Goal: Task Accomplishment & Management: Manage account settings

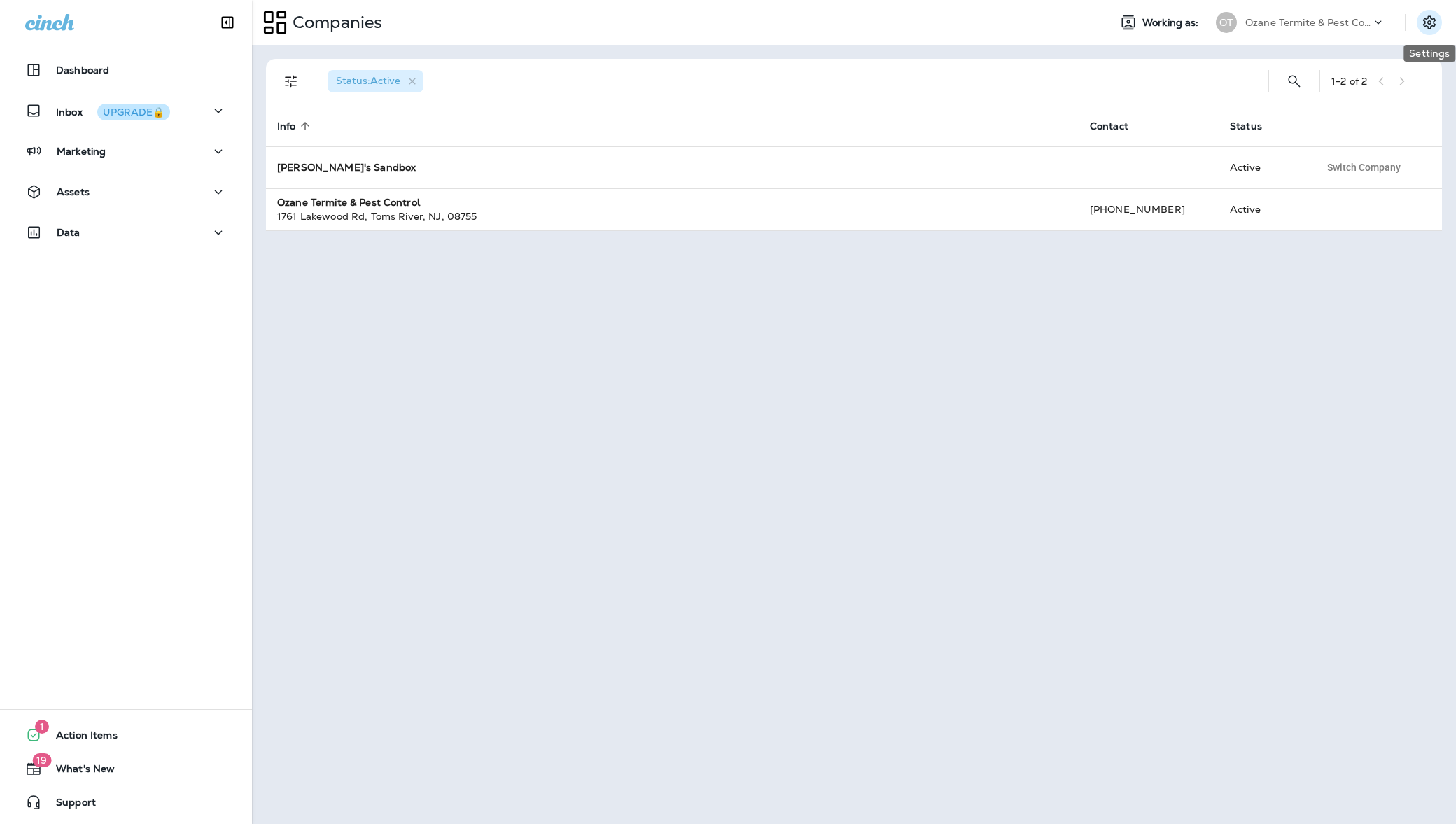
click at [1430, 21] on icon "Settings" at bounding box center [1430, 22] width 13 height 14
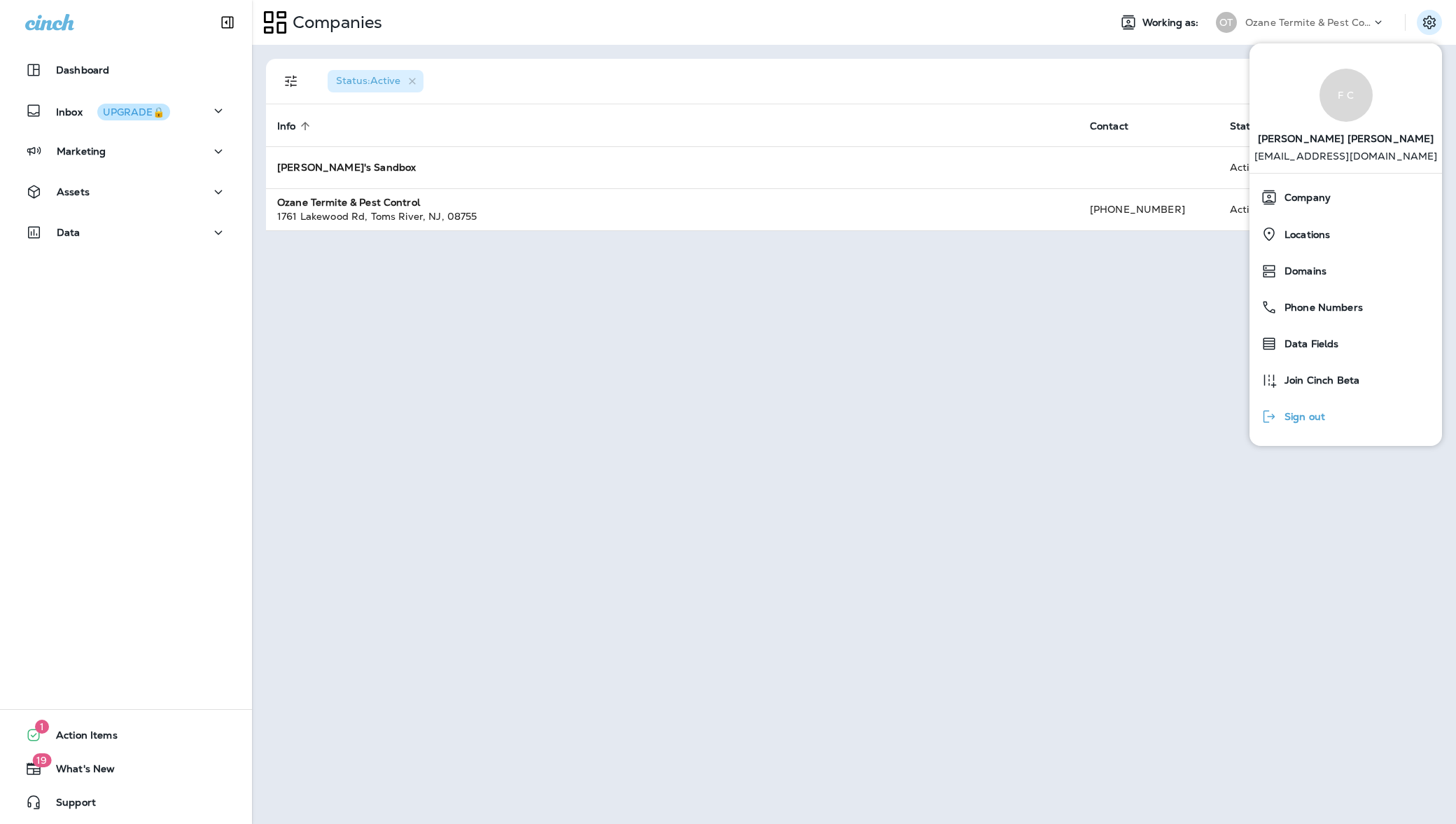
click at [1319, 415] on span "Sign out" at bounding box center [1301, 417] width 47 height 12
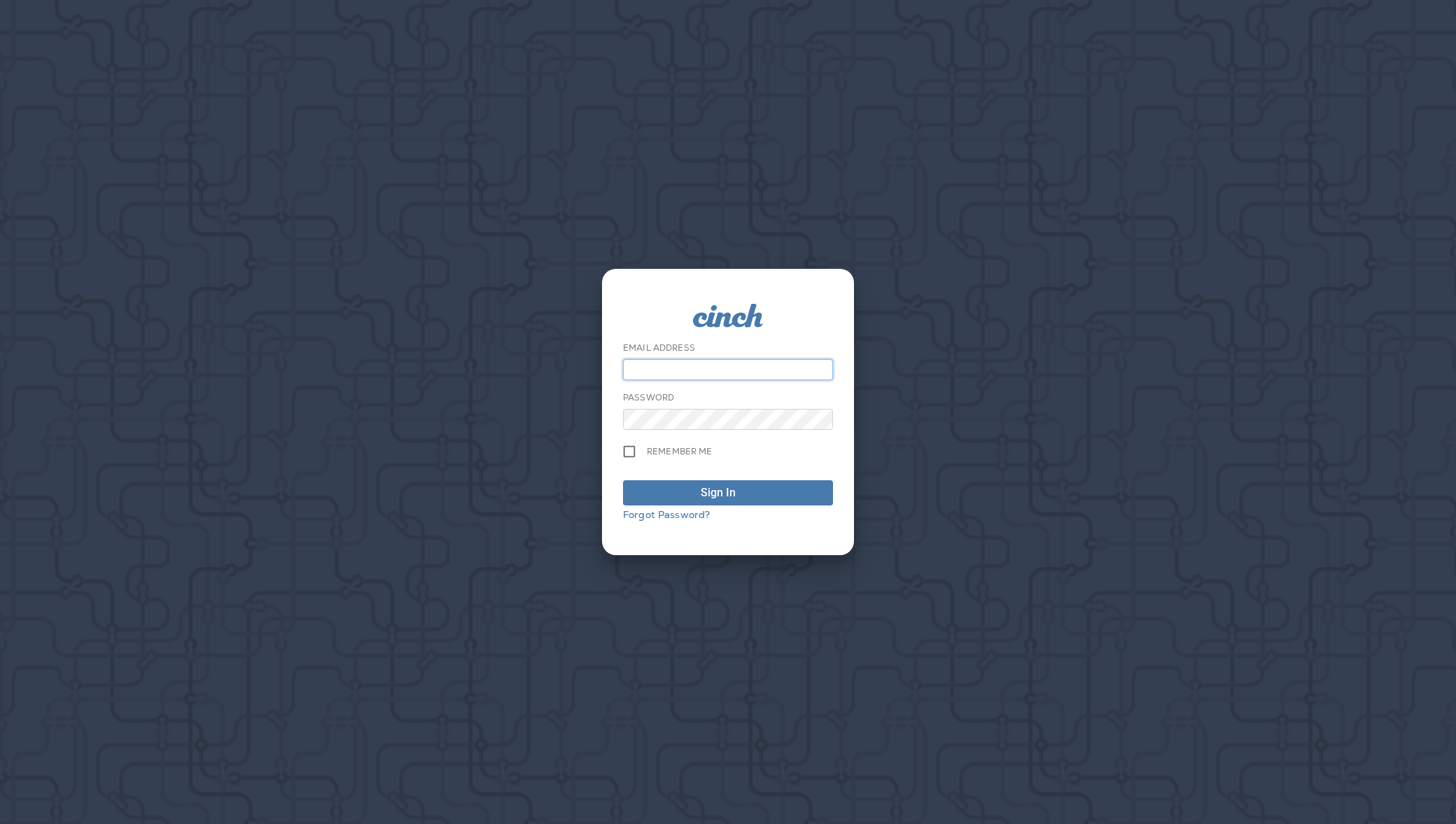
click at [765, 375] on input "email" at bounding box center [728, 369] width 210 height 21
paste input "**********"
type input "**********"
click at [630, 487] on button "Sign In" at bounding box center [728, 493] width 210 height 26
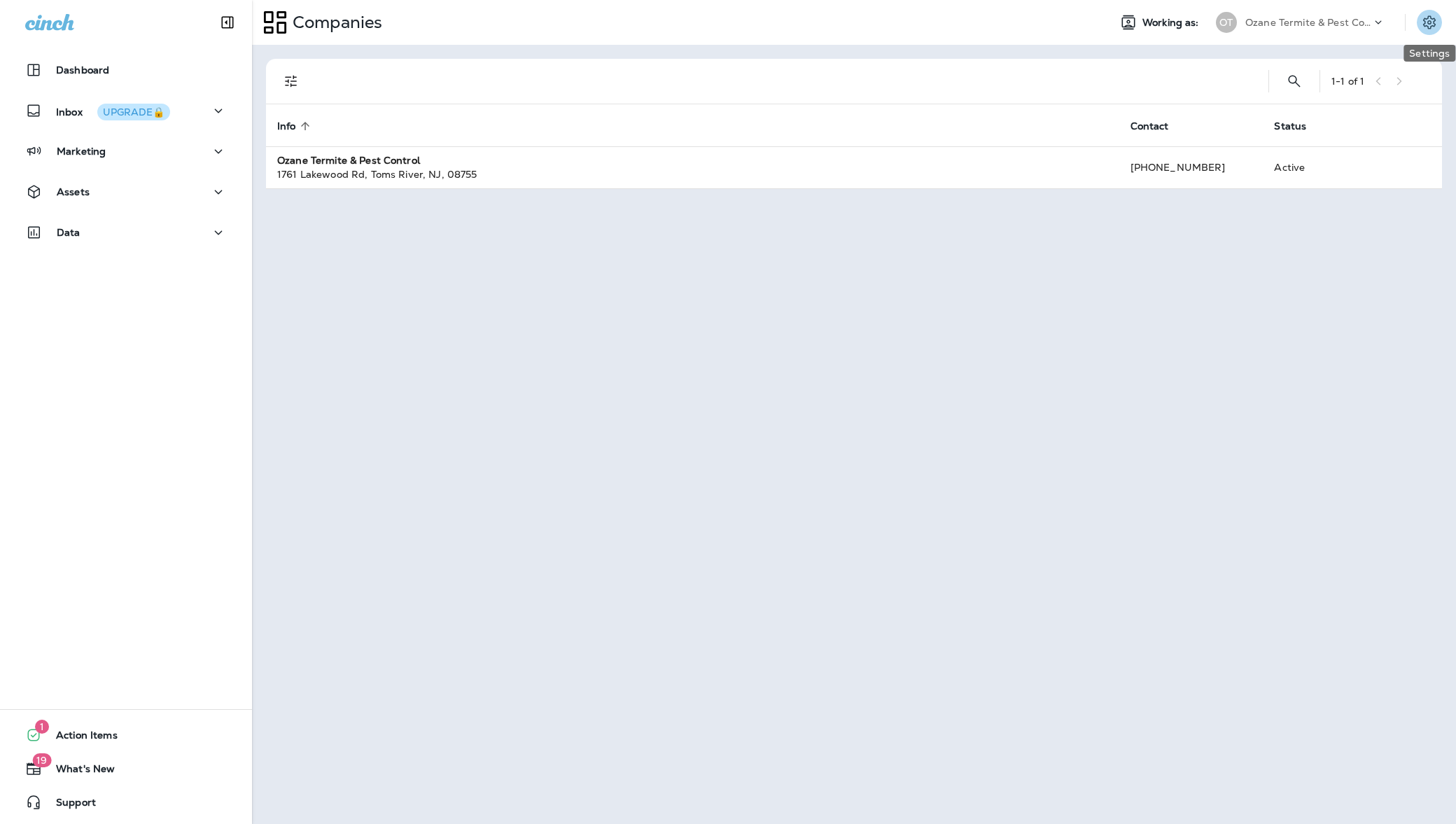
click at [1431, 18] on icon "Settings" at bounding box center [1430, 22] width 13 height 14
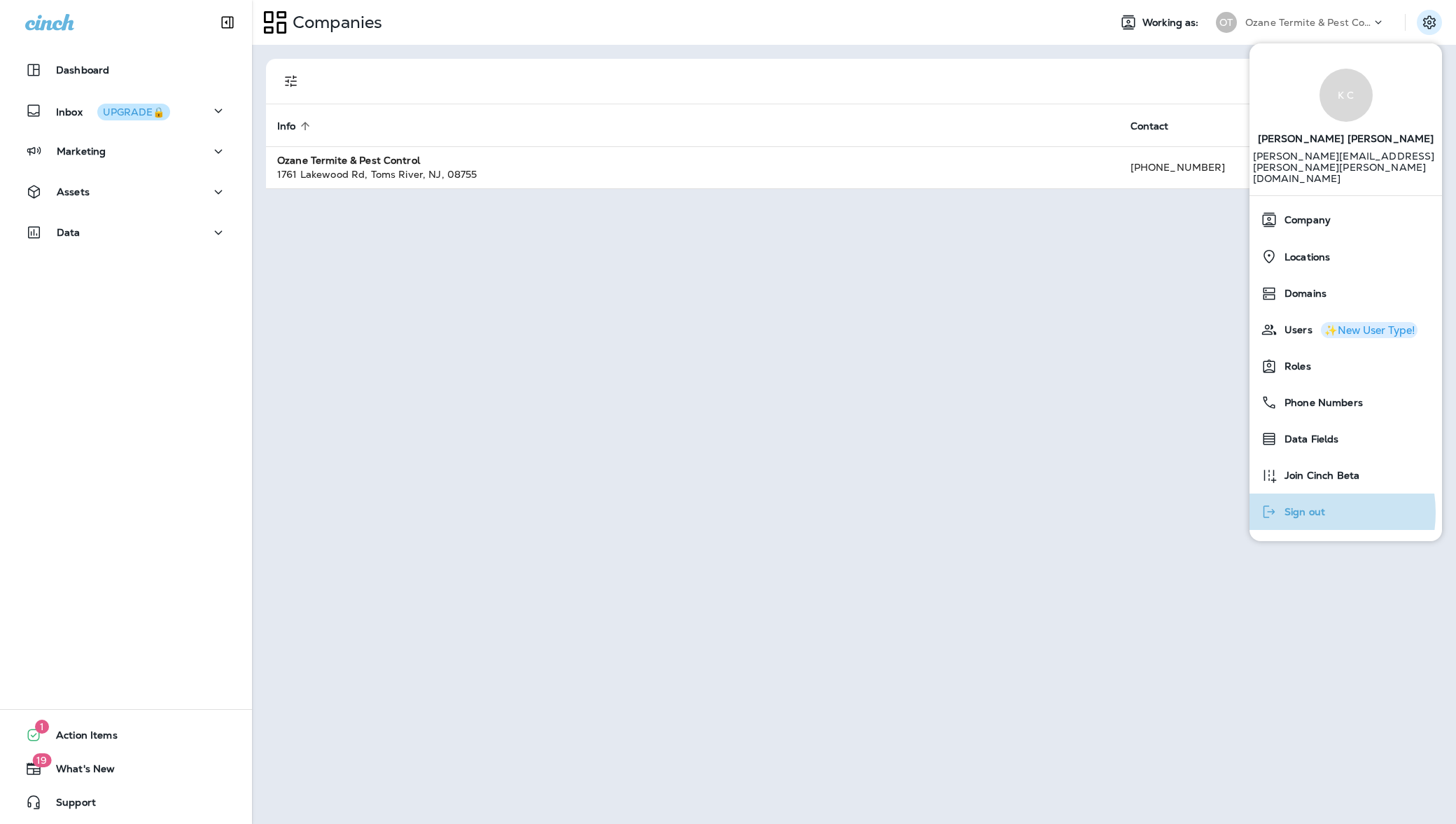
click at [1303, 506] on span "Sign out" at bounding box center [1301, 511] width 47 height 12
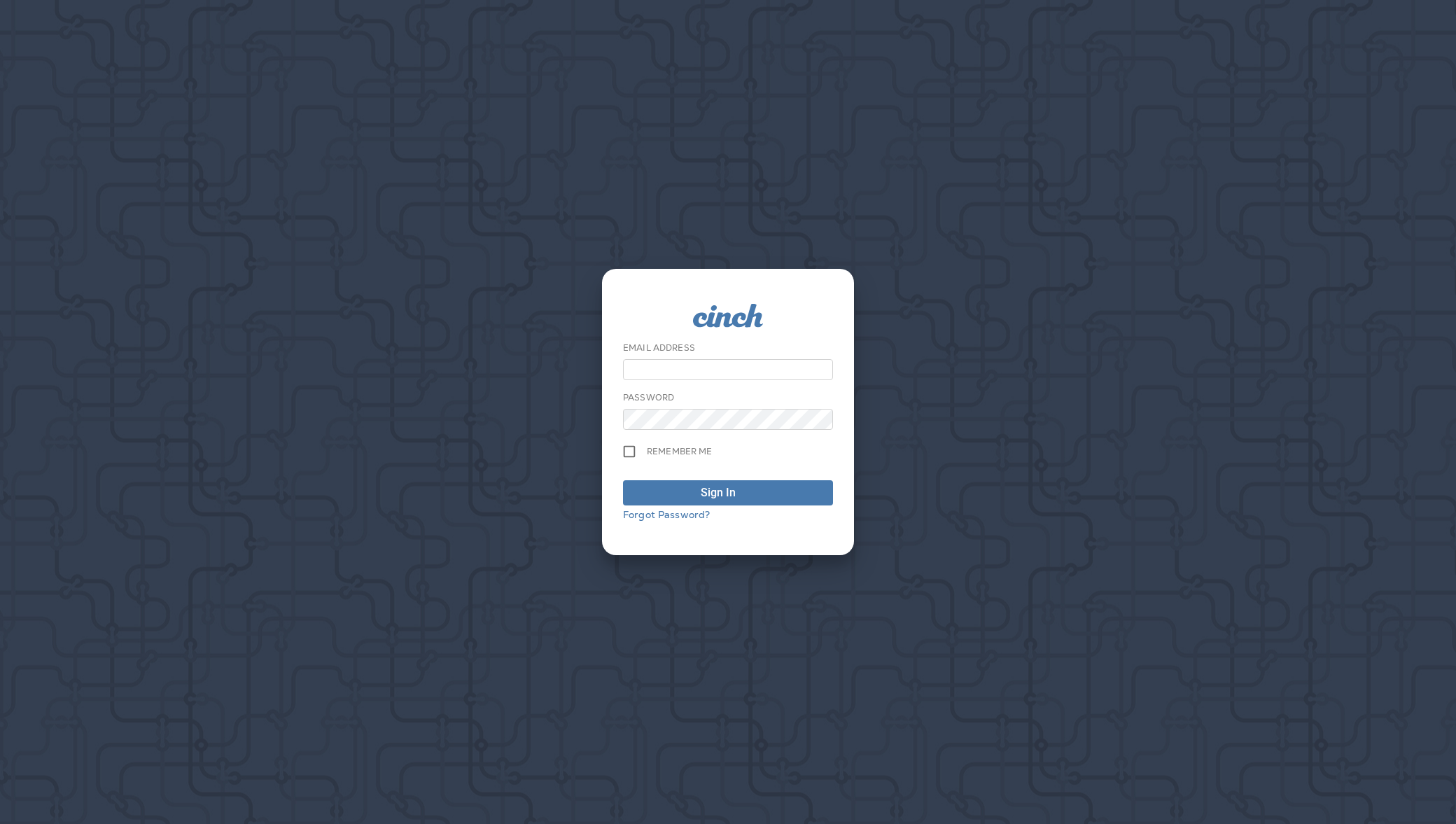
click at [1090, 359] on div "Email Address Password Remember me Sign In Forgot Password?" at bounding box center [728, 412] width 1456 height 824
click at [700, 366] on input "email" at bounding box center [728, 369] width 210 height 21
paste input "**********"
type input "**********"
click at [686, 497] on span "Sign In" at bounding box center [728, 493] width 195 height 16
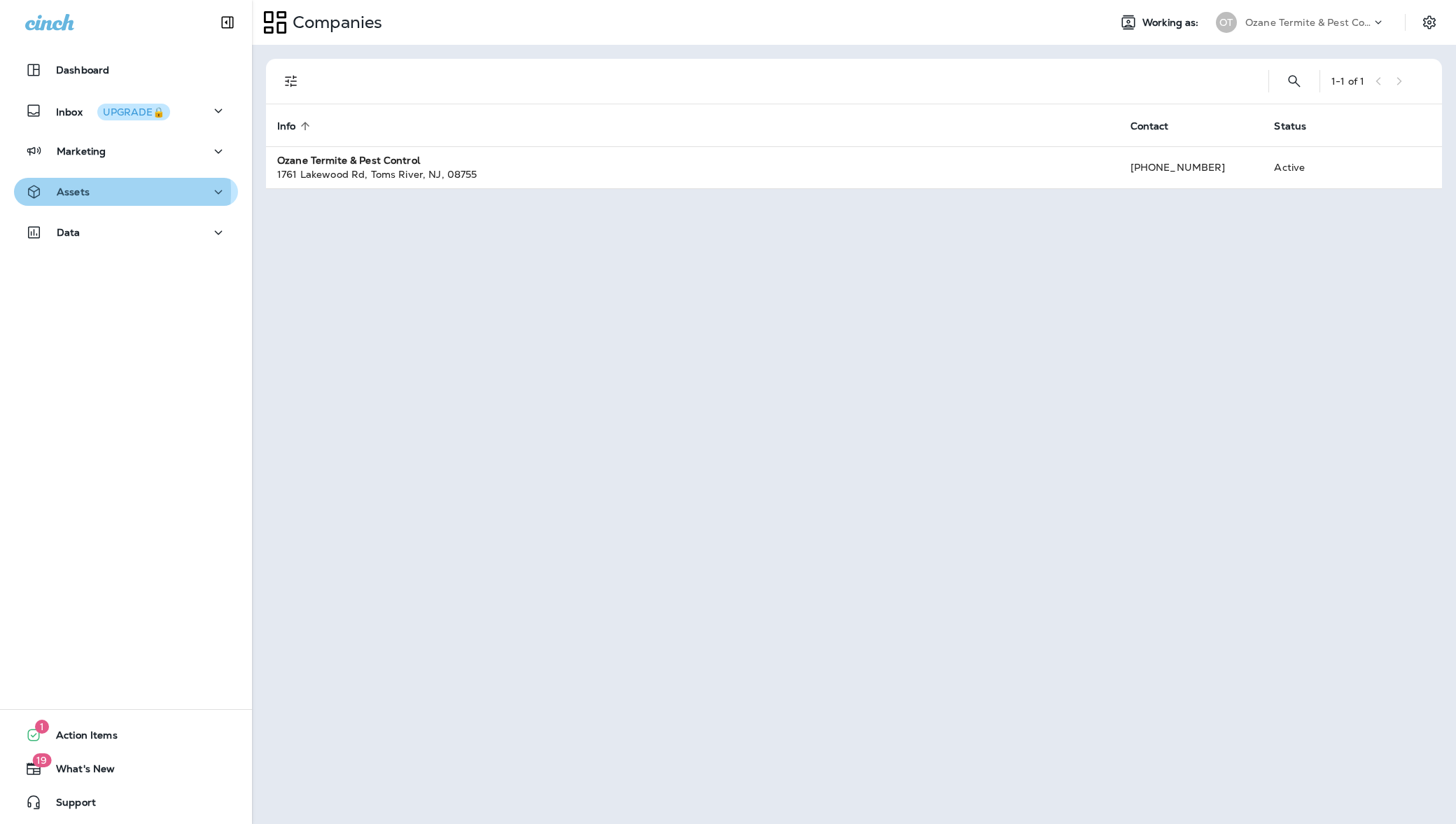
click at [74, 191] on p "Assets" at bounding box center [73, 191] width 33 height 11
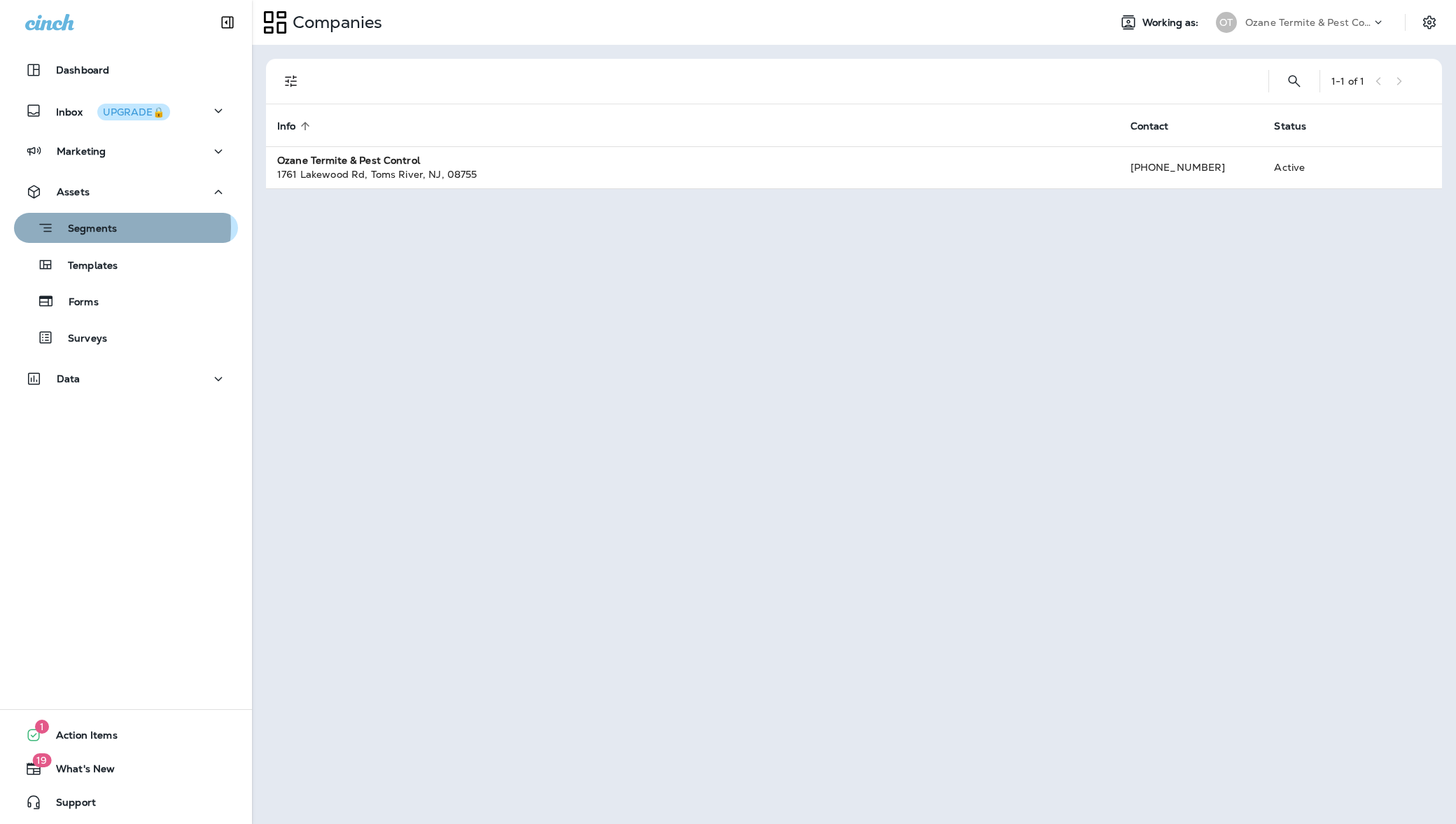
click at [91, 227] on p "Segments" at bounding box center [85, 229] width 63 height 14
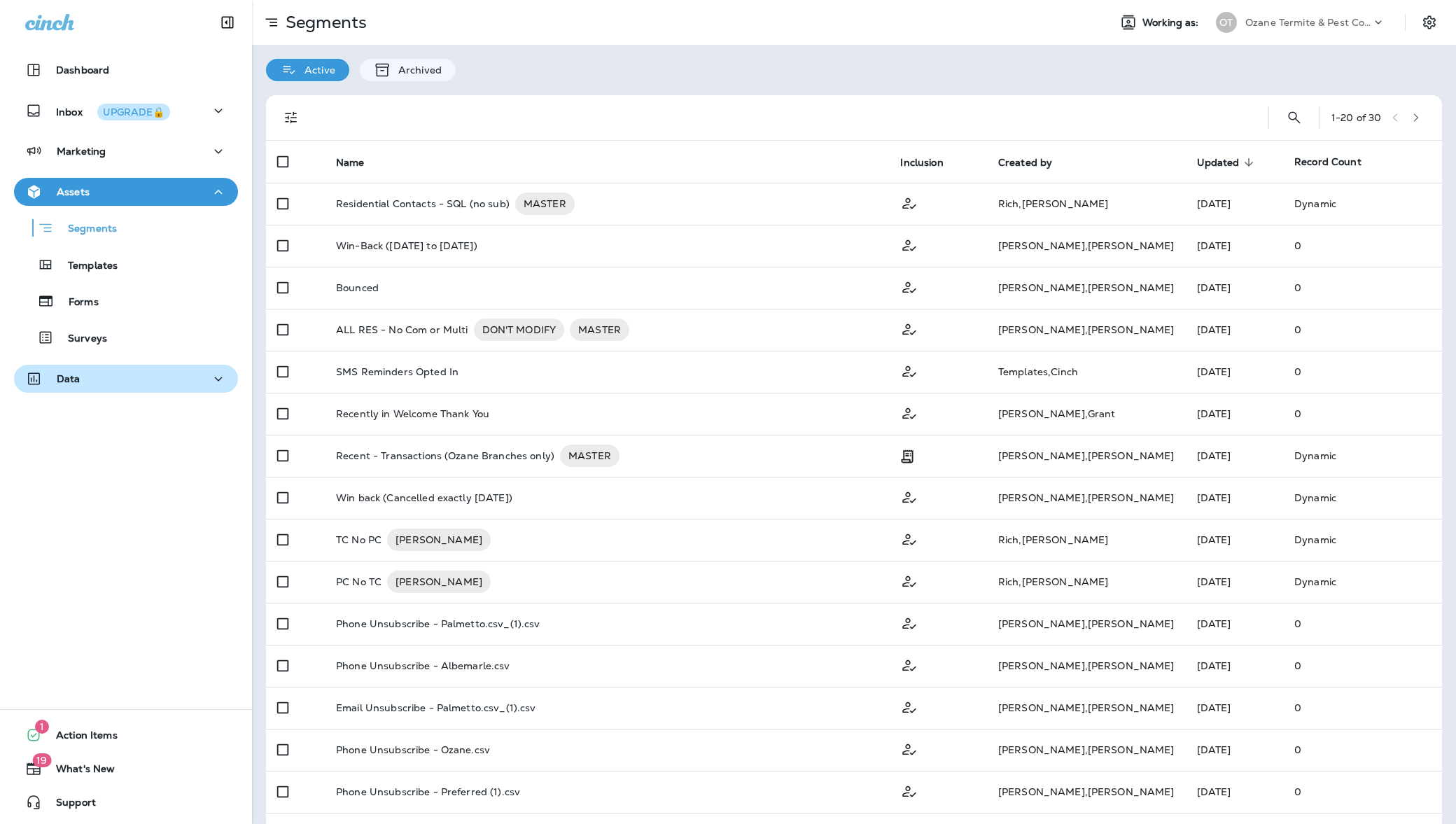
click at [125, 387] on button "Data" at bounding box center [126, 378] width 224 height 28
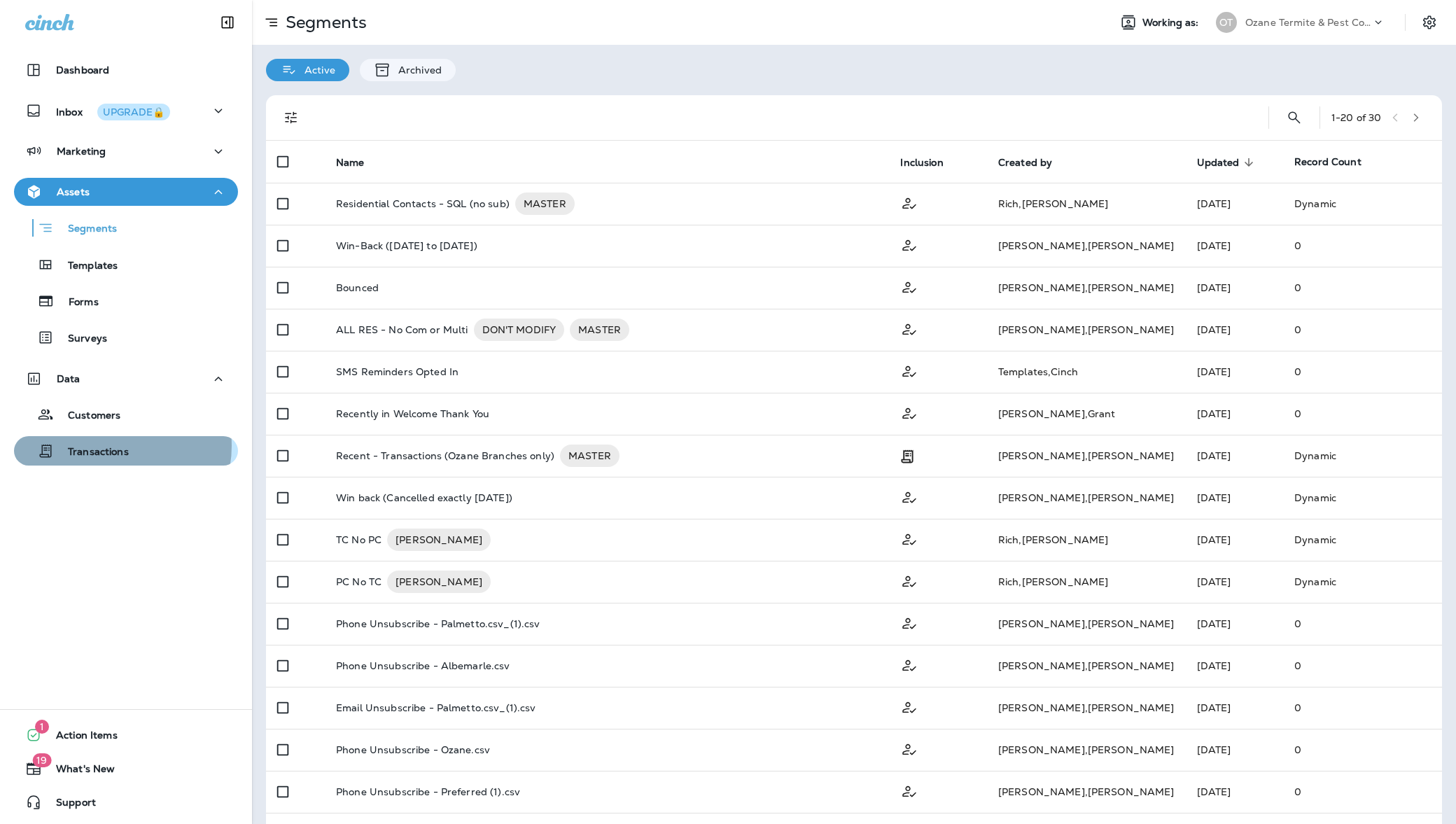
click at [113, 446] on p "Transactions" at bounding box center [91, 452] width 75 height 14
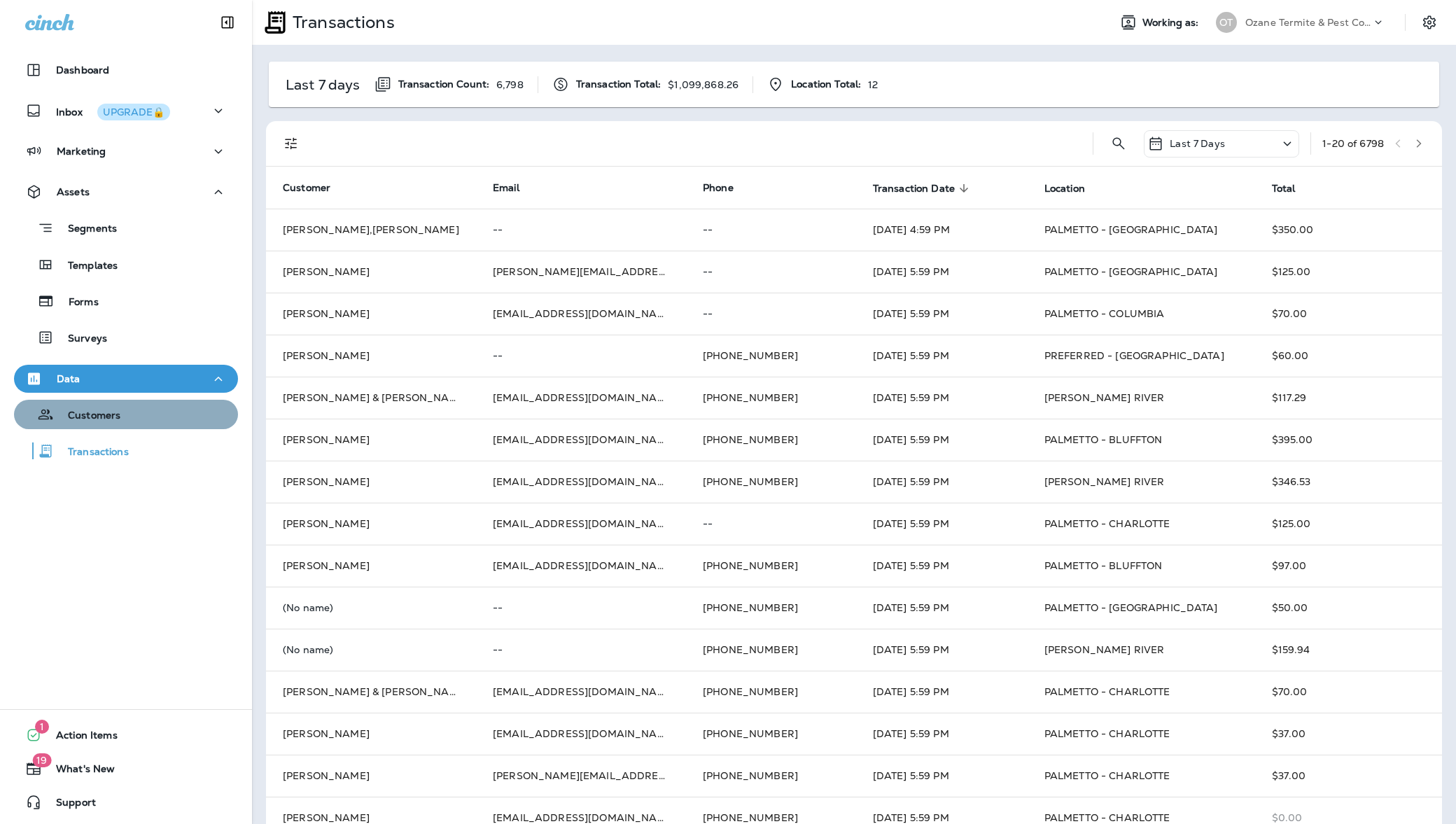
click at [128, 415] on div "Customers" at bounding box center [127, 414] width 213 height 21
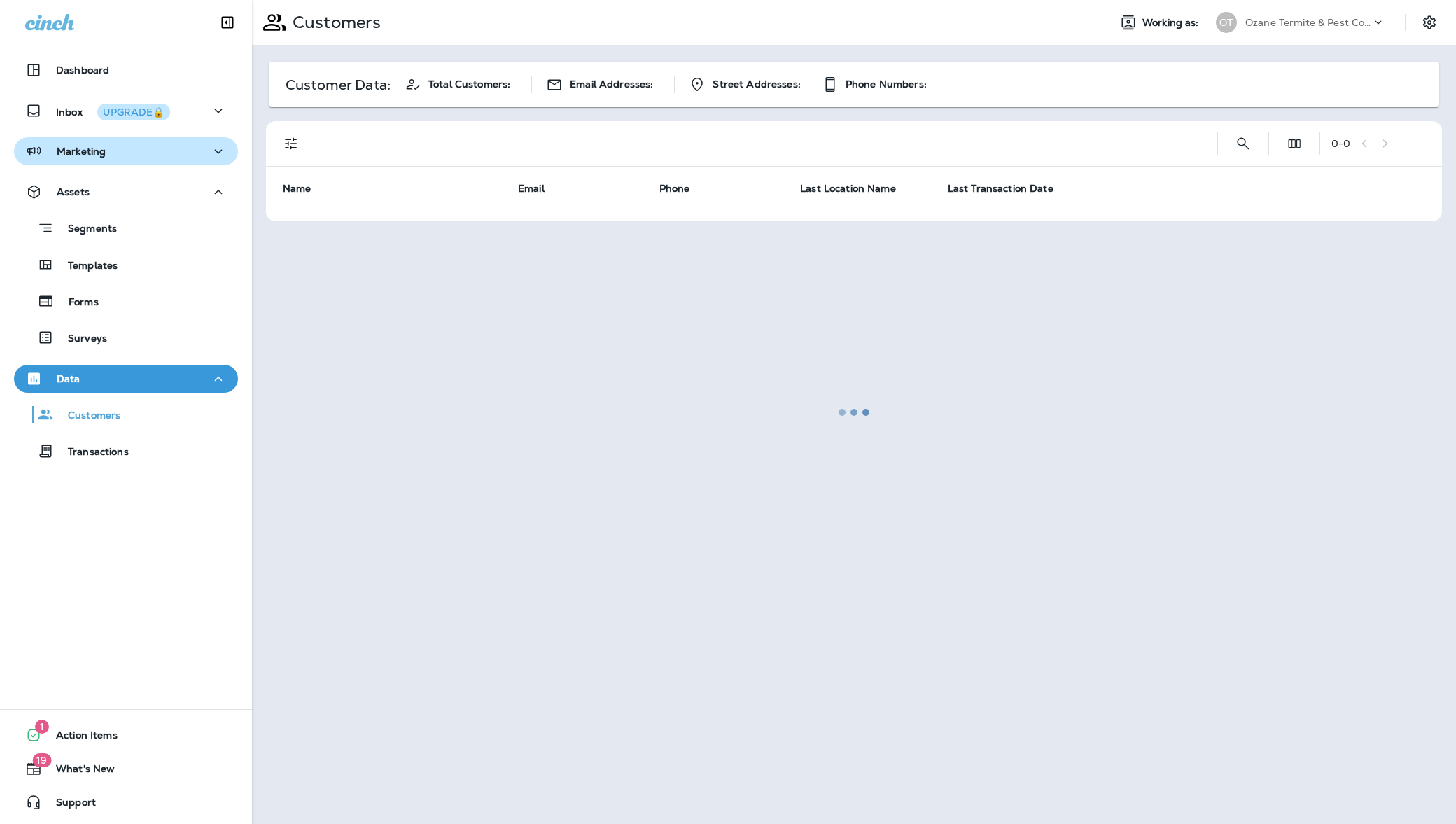
click at [100, 149] on p "Marketing" at bounding box center [81, 151] width 49 height 11
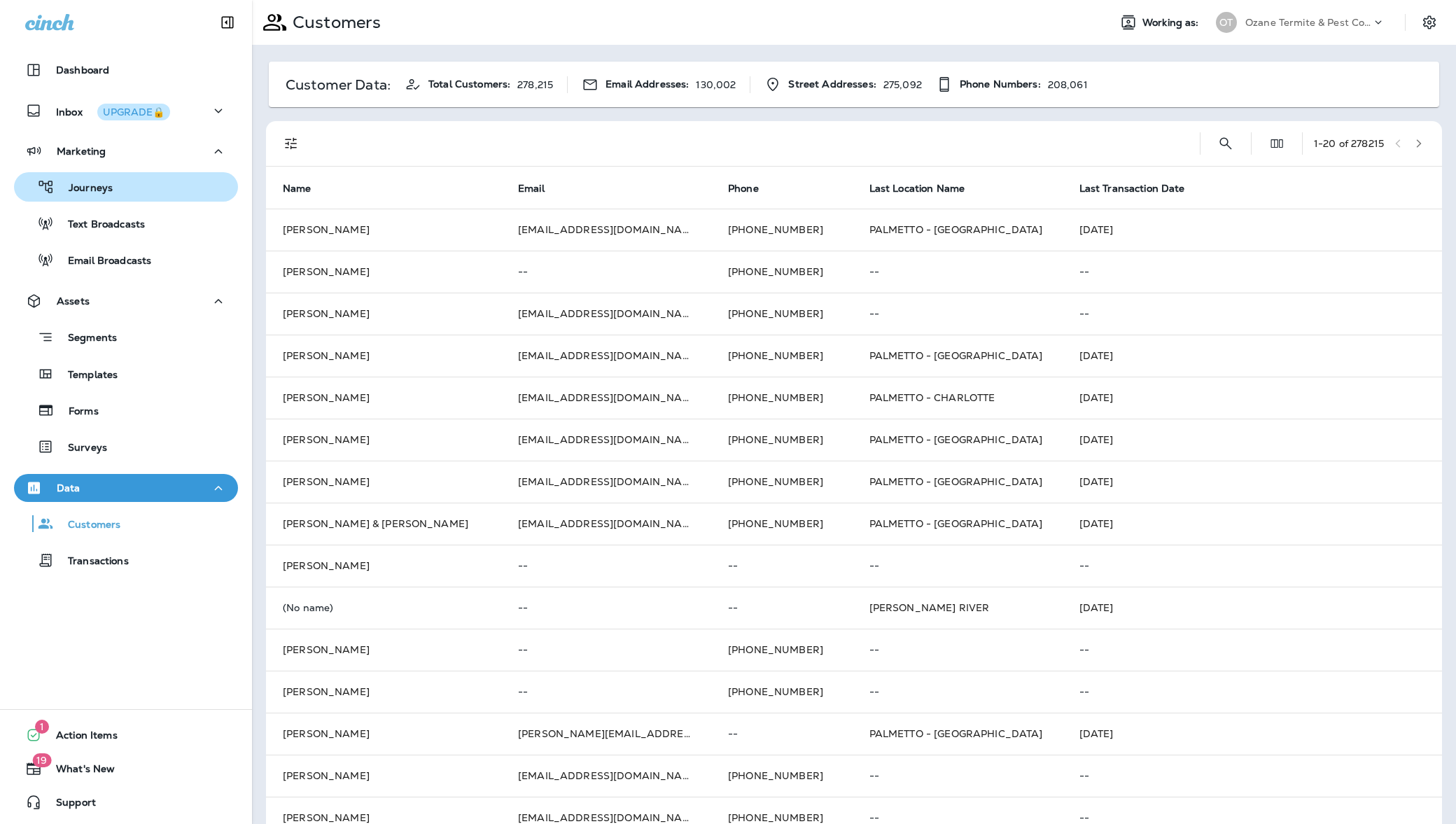
click at [98, 186] on p "Journeys" at bounding box center [84, 189] width 58 height 14
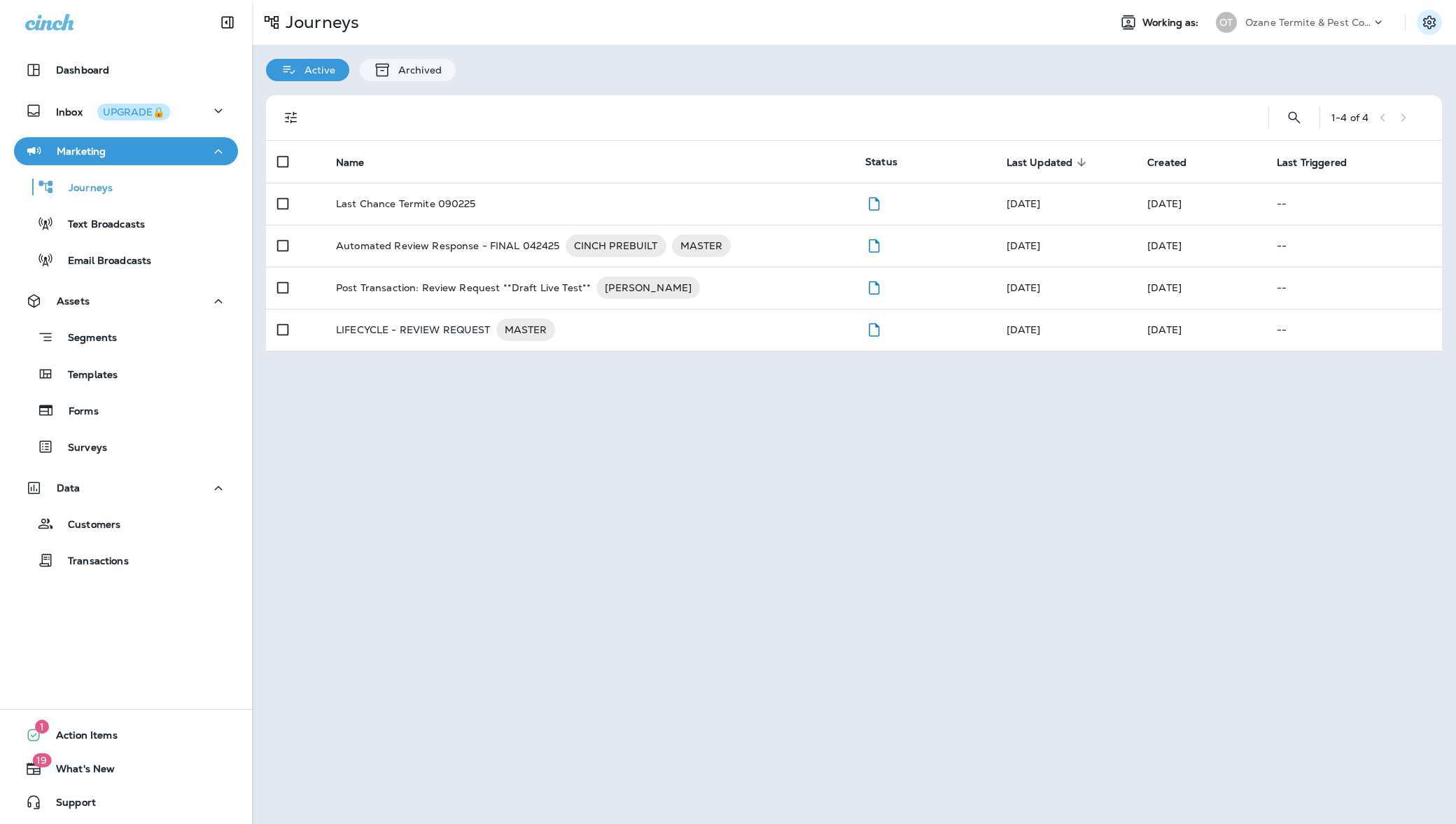
click at [1432, 19] on icon "Settings" at bounding box center [1429, 22] width 16 height 16
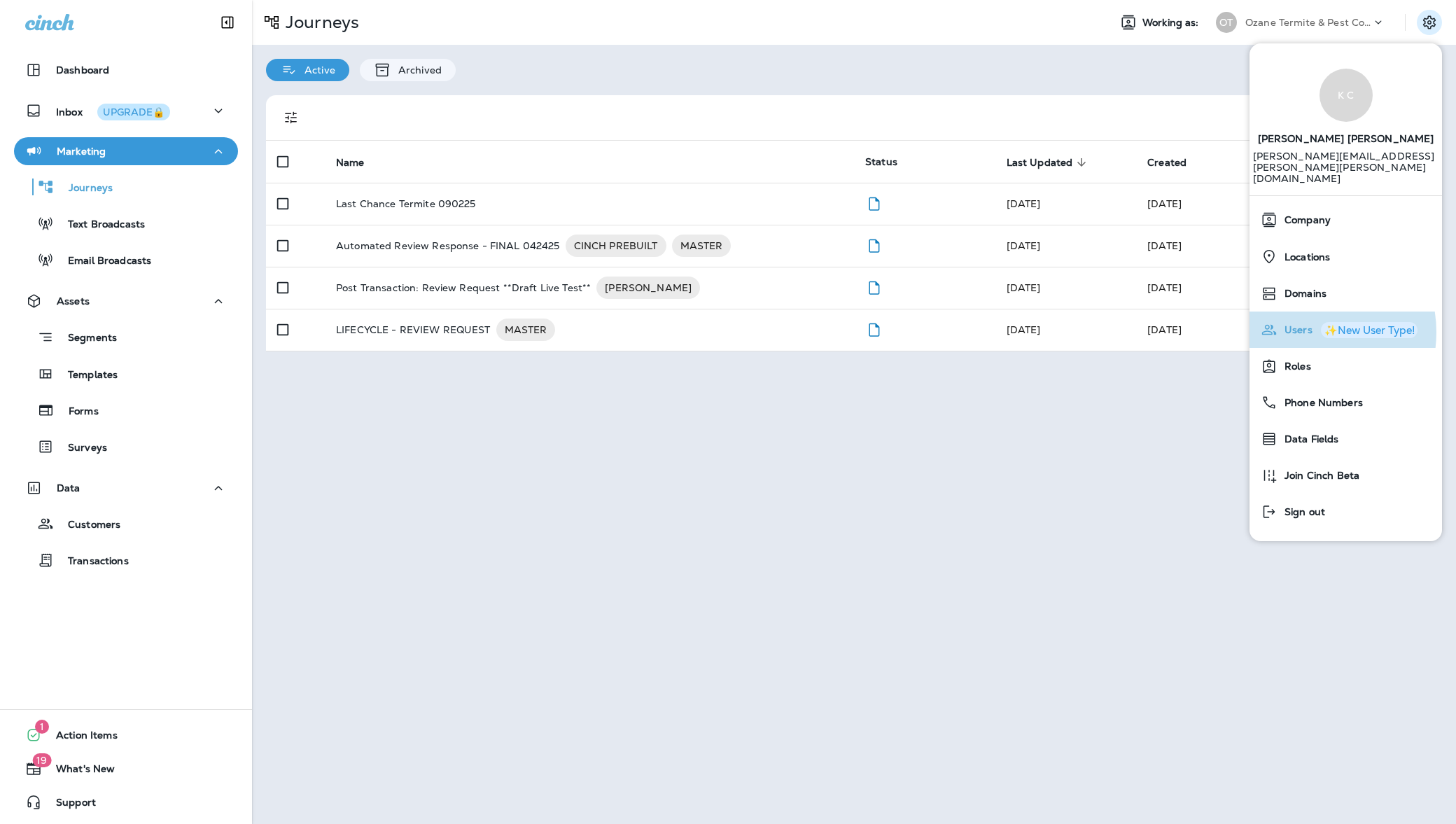
click at [1301, 324] on span "Users" at bounding box center [1295, 330] width 35 height 12
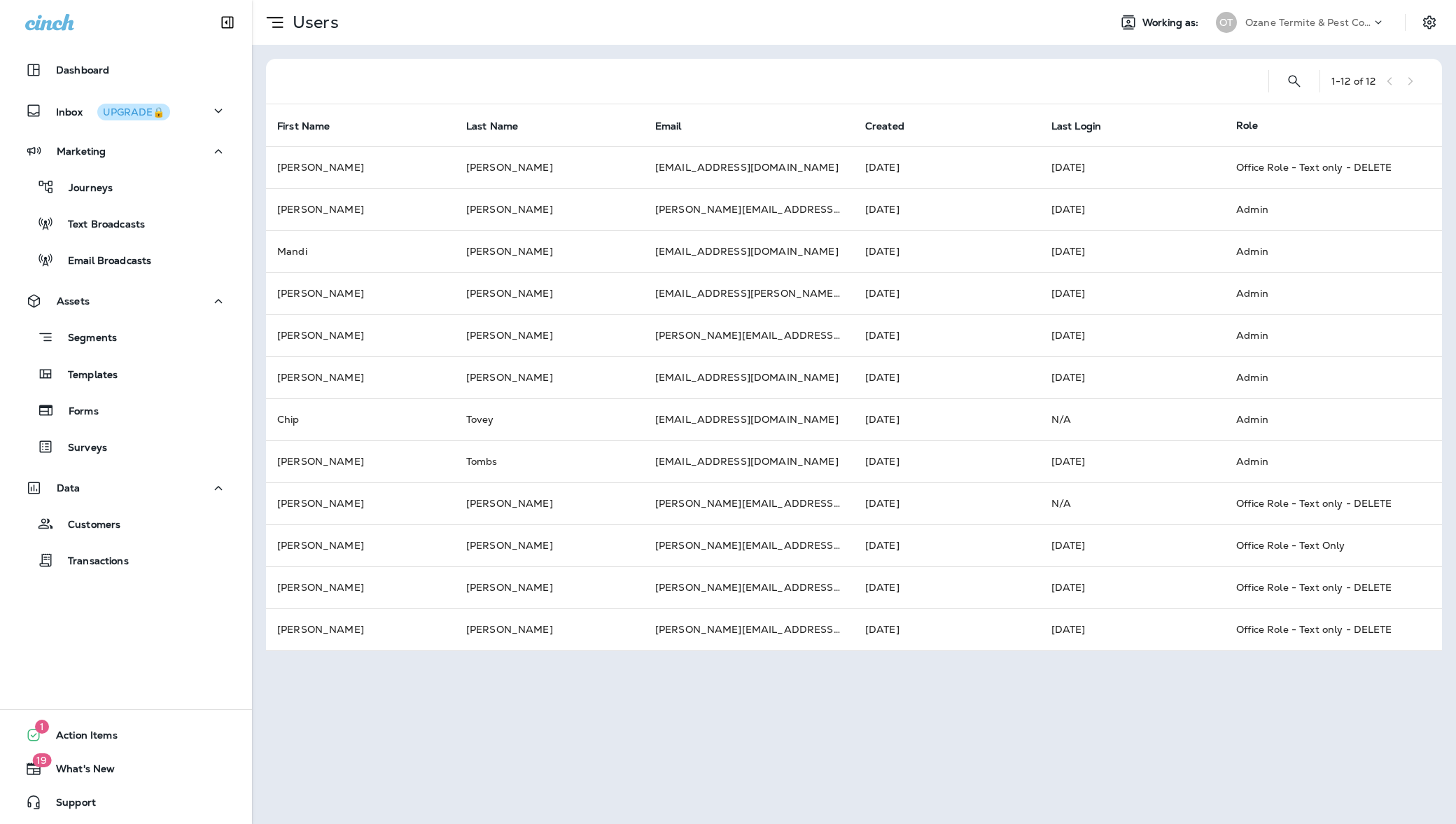
click at [1148, 714] on div "Users Working as: OT [PERSON_NAME] & Pest Control 1 - 12 of 12 First Name Last …" at bounding box center [854, 412] width 1204 height 824
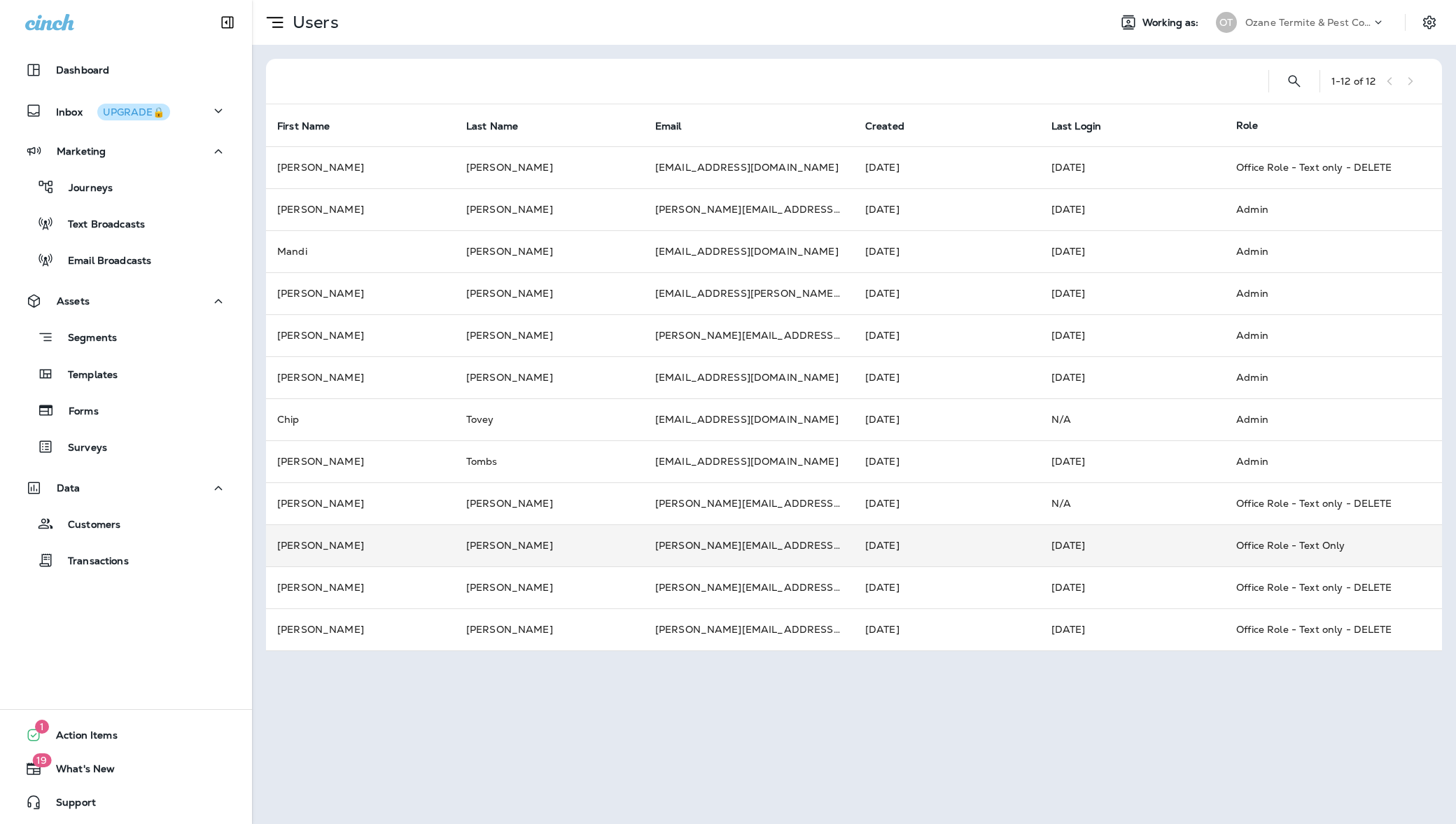
click at [1334, 550] on td "Office Role - Text Only" at bounding box center [1322, 545] width 195 height 42
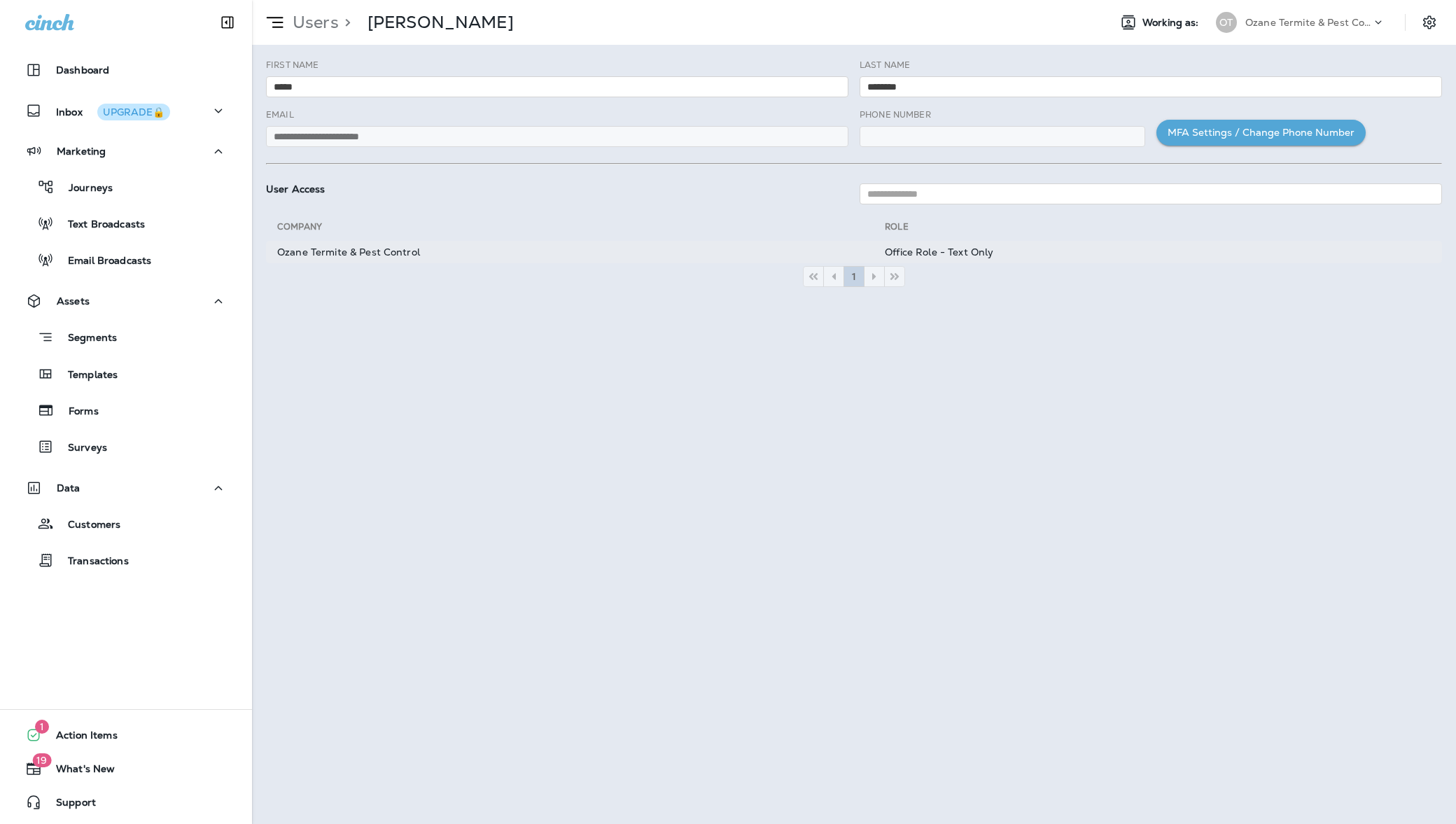
click at [1067, 256] on td "Office Role - Text Only" at bounding box center [1163, 252] width 557 height 23
